Goal: Information Seeking & Learning: Check status

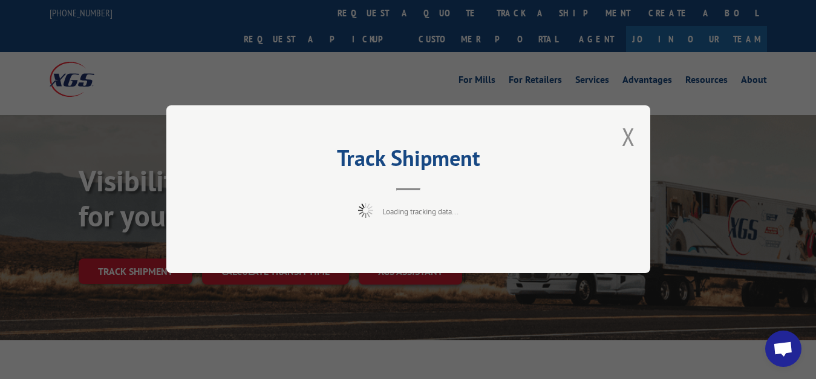
scroll to position [62, 0]
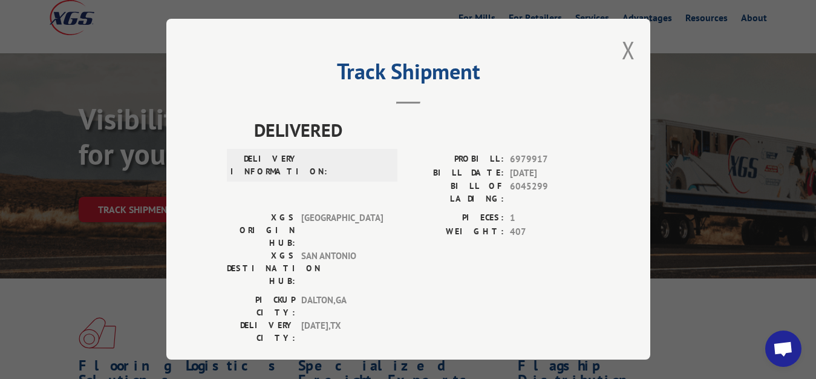
drag, startPoint x: 621, startPoint y: 43, endPoint x: 506, endPoint y: 146, distance: 154.2
click at [622, 56] on button "Close modal" at bounding box center [628, 50] width 13 height 32
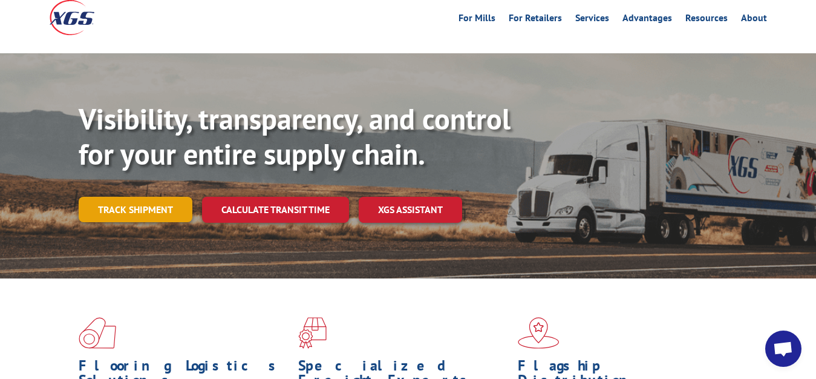
click at [114, 197] on link "Track shipment" at bounding box center [136, 209] width 114 height 25
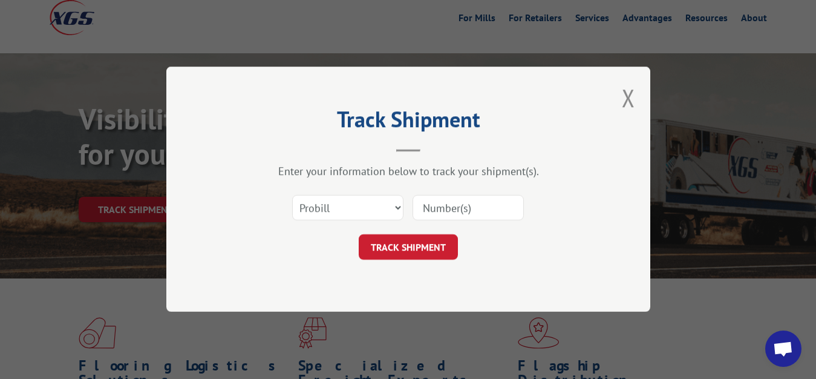
scroll to position [0, 0]
click at [292, 195] on select "Select category... Probill BOL PO" at bounding box center [347, 207] width 111 height 25
select select "bol"
click option "BOL" at bounding box center [0, 0] width 0 height 0
click at [451, 209] on input at bounding box center [468, 207] width 111 height 25
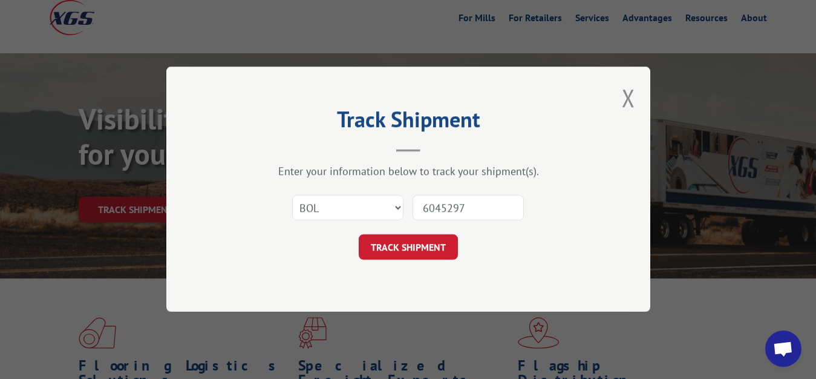
type input "6045297"
click button "TRACK SHIPMENT" at bounding box center [408, 247] width 99 height 25
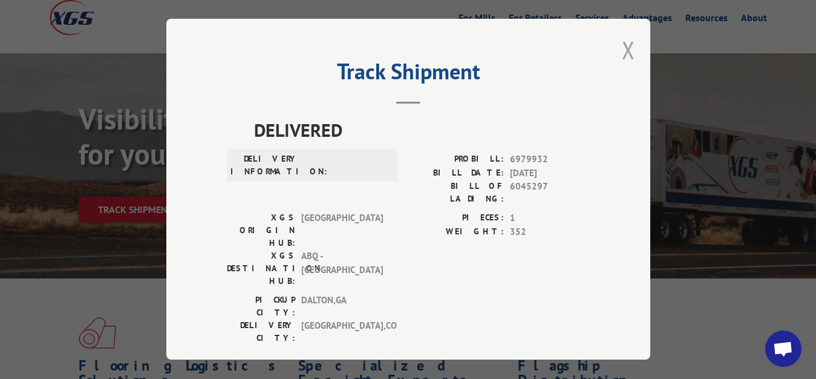
click at [622, 45] on button "Close modal" at bounding box center [628, 50] width 13 height 32
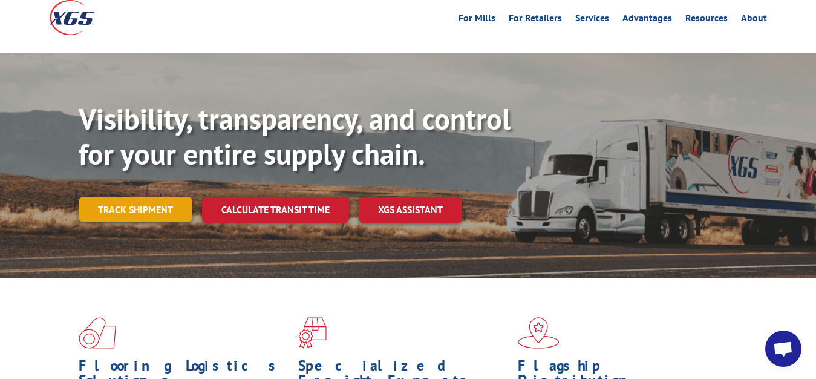
click at [150, 197] on link "Track shipment" at bounding box center [136, 209] width 114 height 25
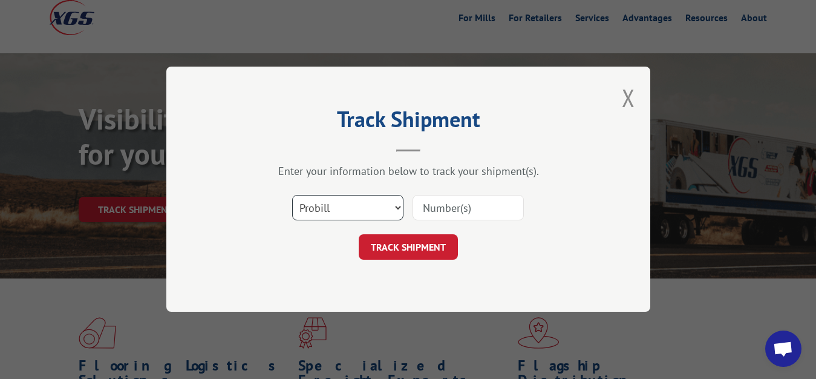
click at [292, 195] on select "Select category... Probill BOL PO" at bounding box center [347, 207] width 111 height 25
select select "bol"
click option "BOL" at bounding box center [0, 0] width 0 height 0
click at [425, 211] on input at bounding box center [468, 207] width 111 height 25
type input "6045298"
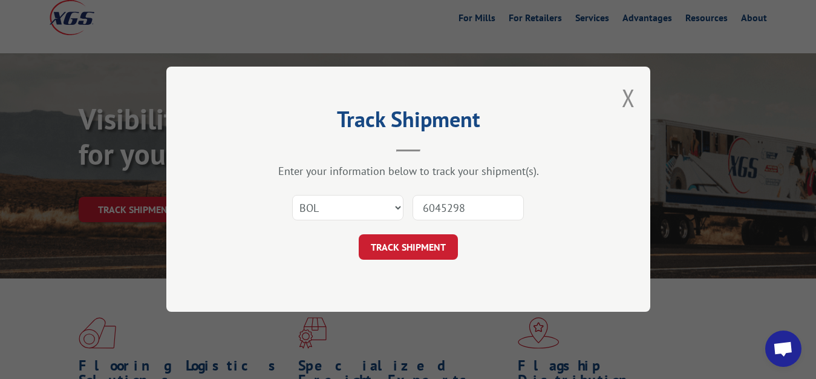
click button "TRACK SHIPMENT" at bounding box center [408, 247] width 99 height 25
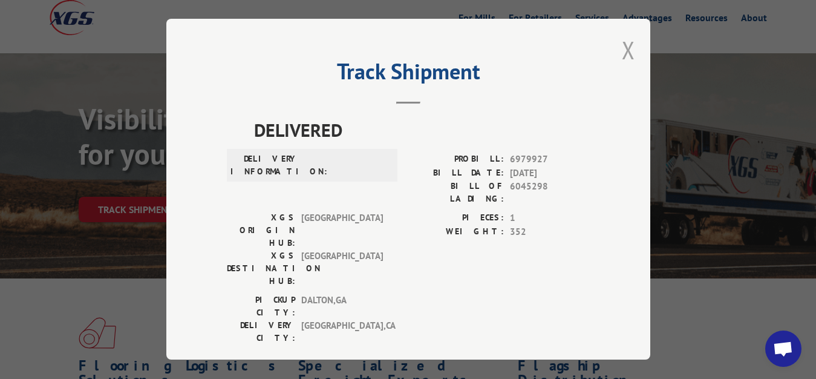
click at [622, 48] on button "Close modal" at bounding box center [628, 50] width 13 height 32
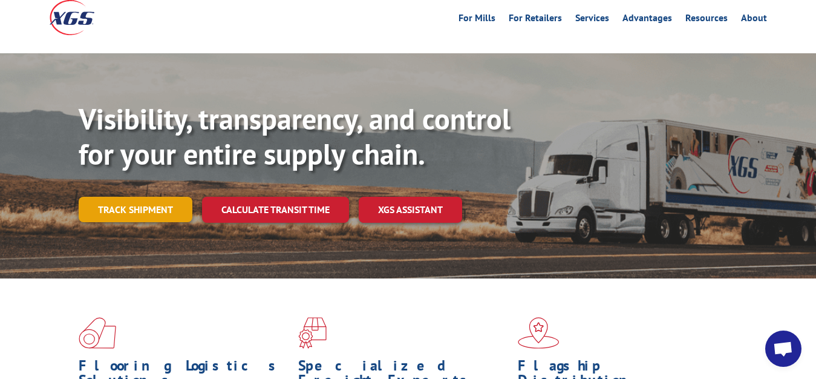
click at [101, 197] on link "Track shipment" at bounding box center [136, 209] width 114 height 25
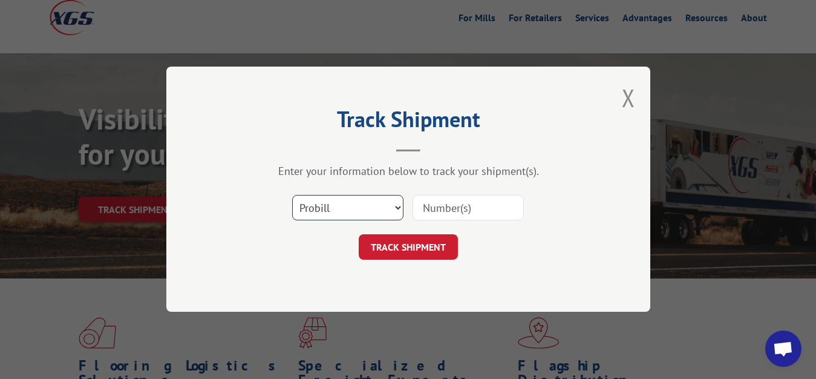
click at [292, 195] on select "Select category... Probill BOL PO" at bounding box center [347, 207] width 111 height 25
select select "bol"
click option "BOL" at bounding box center [0, 0] width 0 height 0
click at [486, 195] on input at bounding box center [468, 207] width 111 height 25
